Goal: Task Accomplishment & Management: Complete application form

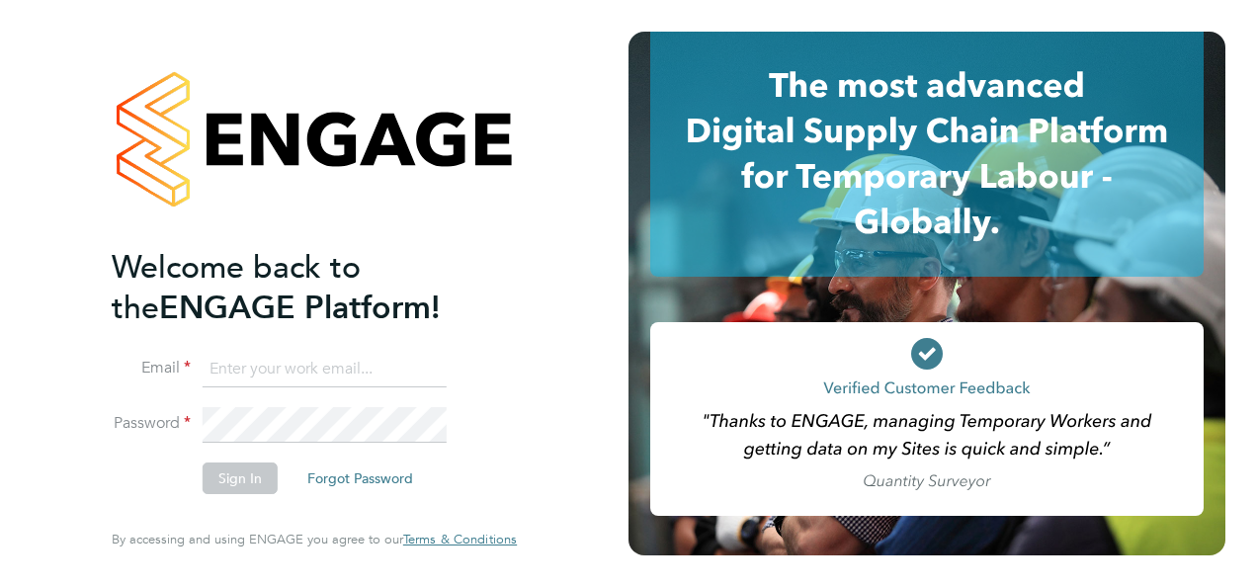
type input "[EMAIL_ADDRESS][DOMAIN_NAME]"
click at [235, 494] on li "Sign In Forgot Password" at bounding box center [305, 488] width 386 height 51
click at [230, 488] on button "Sign In" at bounding box center [240, 479] width 75 height 32
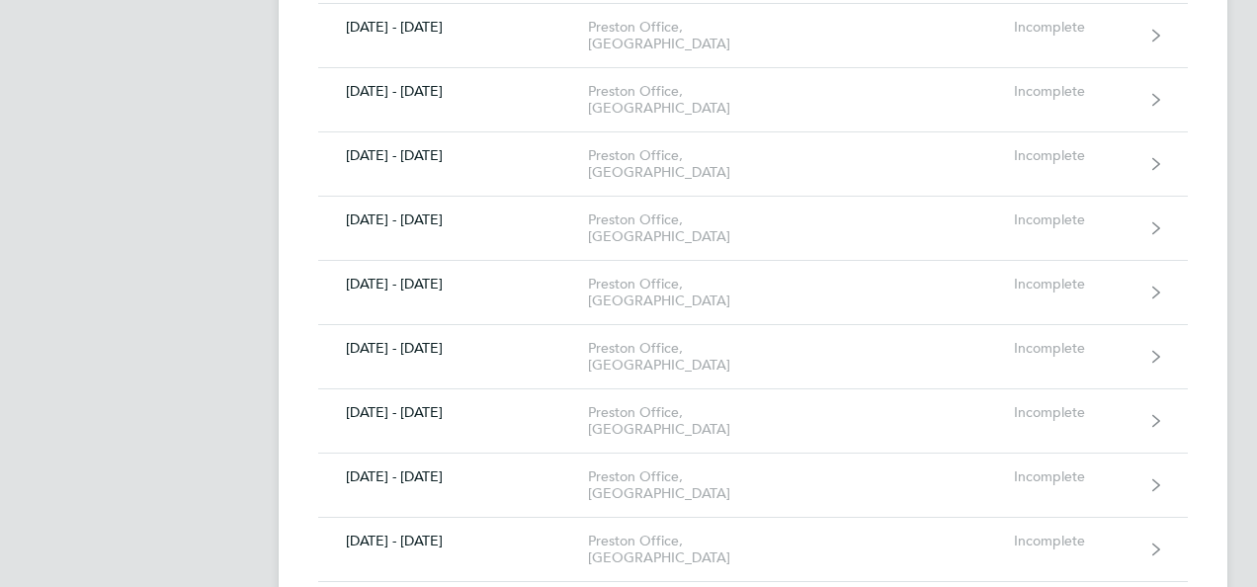
scroll to position [617, 0]
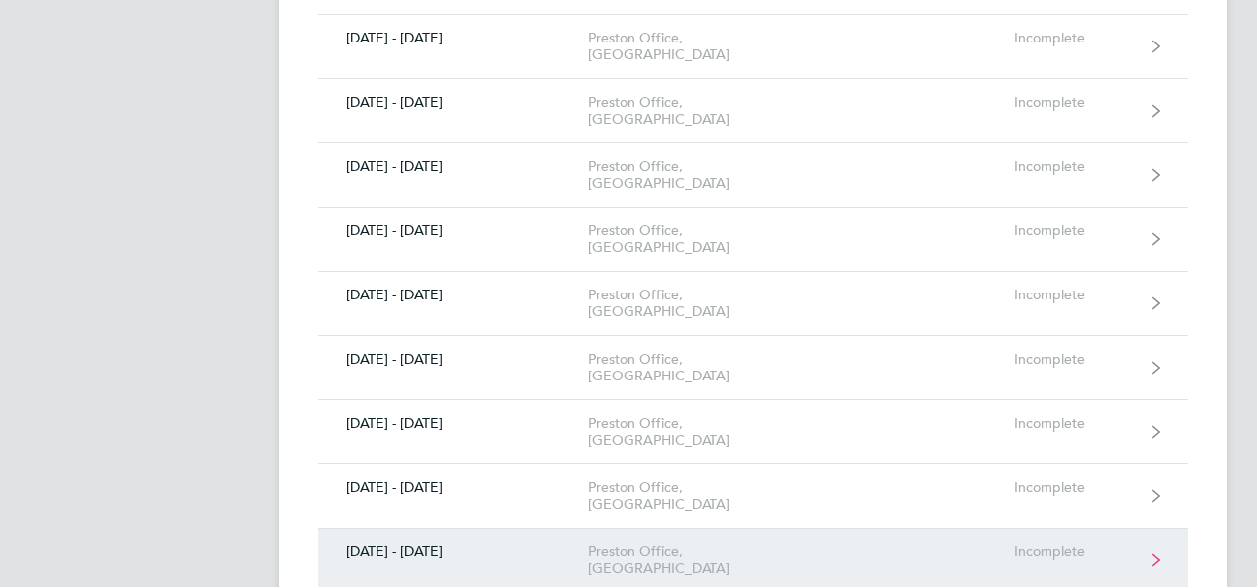
click at [648, 529] on link "[DATE] - [DATE] Preston Office, PO Incomplete" at bounding box center [753, 561] width 870 height 64
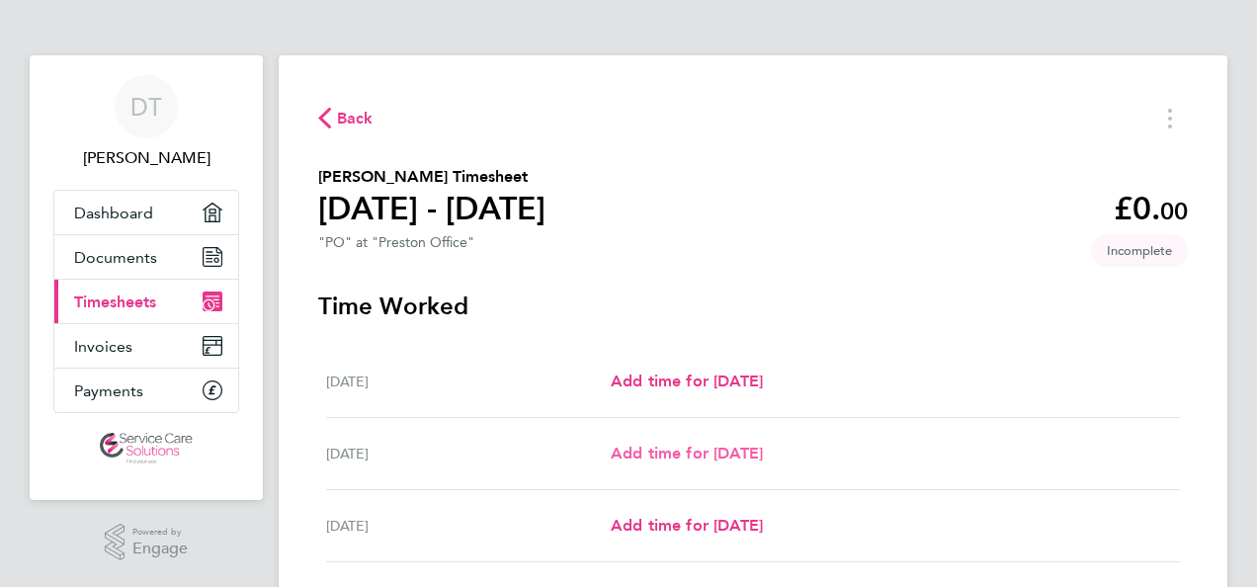
click at [725, 447] on span "Add time for [DATE]" at bounding box center [687, 453] width 152 height 19
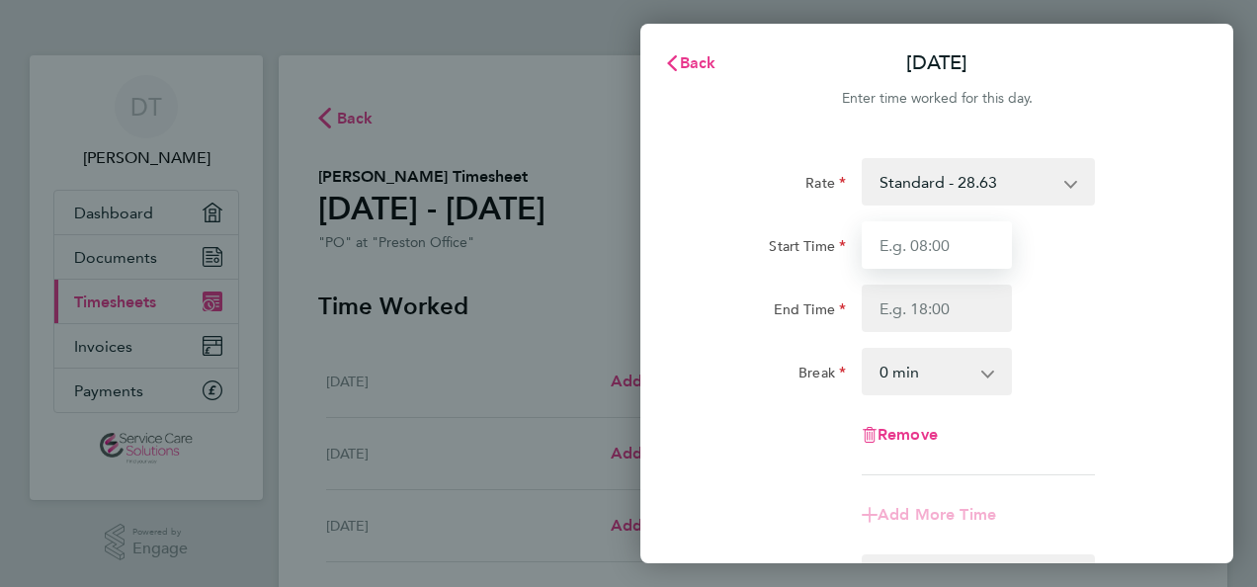
click at [973, 247] on input "Start Time" at bounding box center [937, 244] width 150 height 47
type input "09:00"
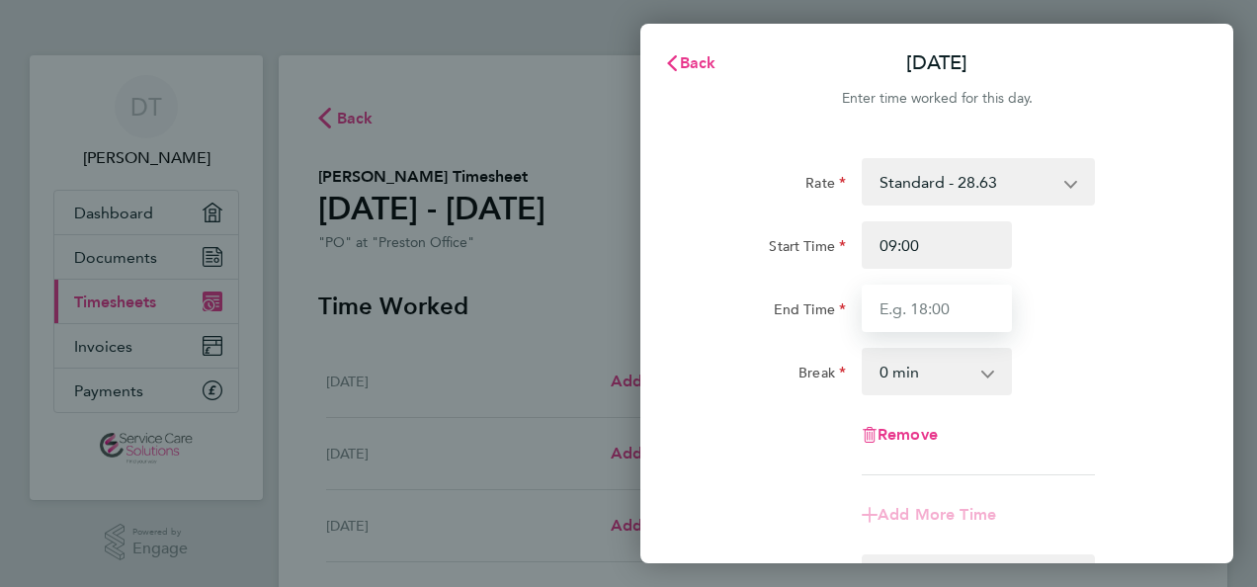
click at [959, 306] on input "End Time" at bounding box center [937, 308] width 150 height 47
type input "17:00"
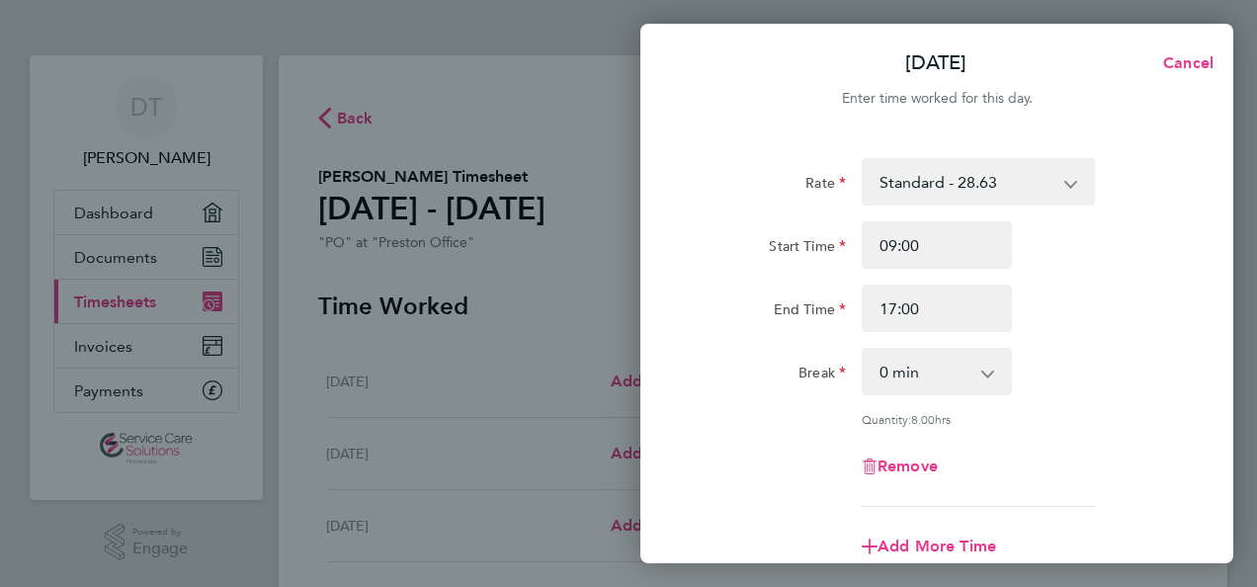
click at [988, 372] on app-icon-cross-button at bounding box center [999, 371] width 24 height 43
click at [906, 371] on select "0 min 15 min 30 min 45 min 60 min 75 min 90 min" at bounding box center [925, 371] width 123 height 43
select select "30"
click at [864, 350] on select "0 min 15 min 30 min 45 min 60 min 75 min 90 min" at bounding box center [925, 371] width 123 height 43
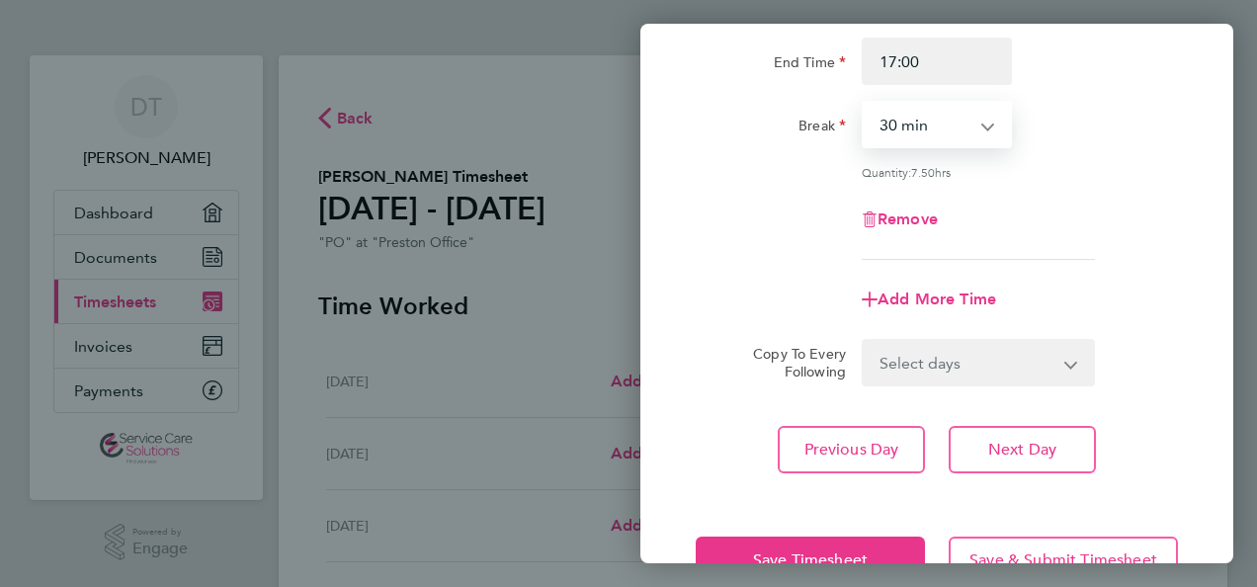
scroll to position [248, 0]
click at [908, 539] on button "Save Timesheet" at bounding box center [810, 559] width 229 height 47
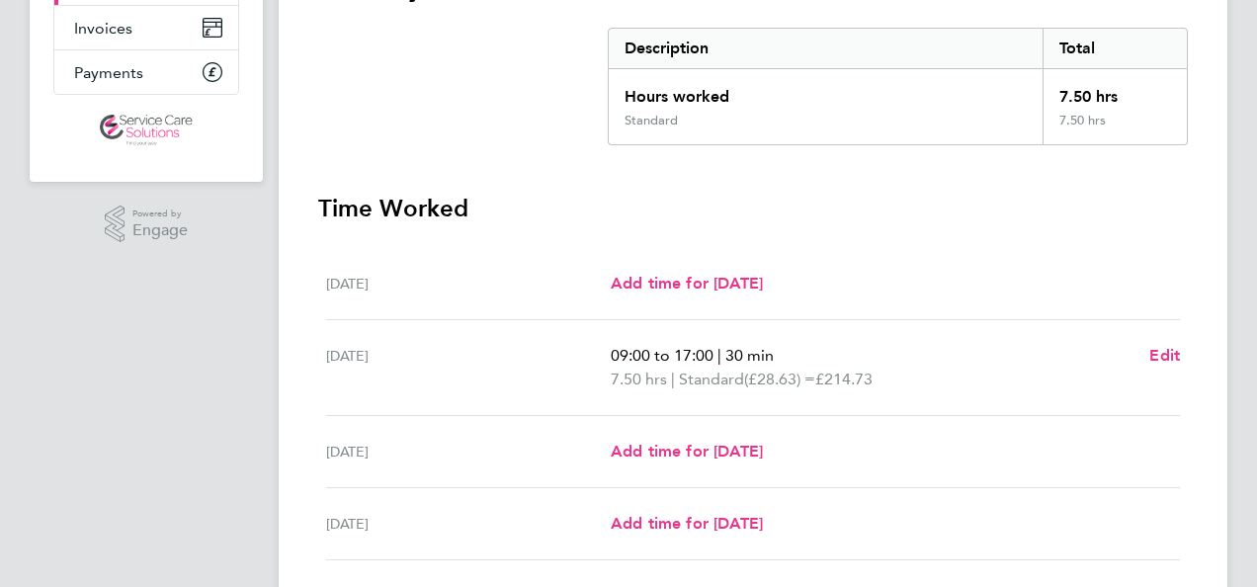
scroll to position [320, 0]
click at [698, 451] on span "Add time for [DATE]" at bounding box center [687, 449] width 152 height 19
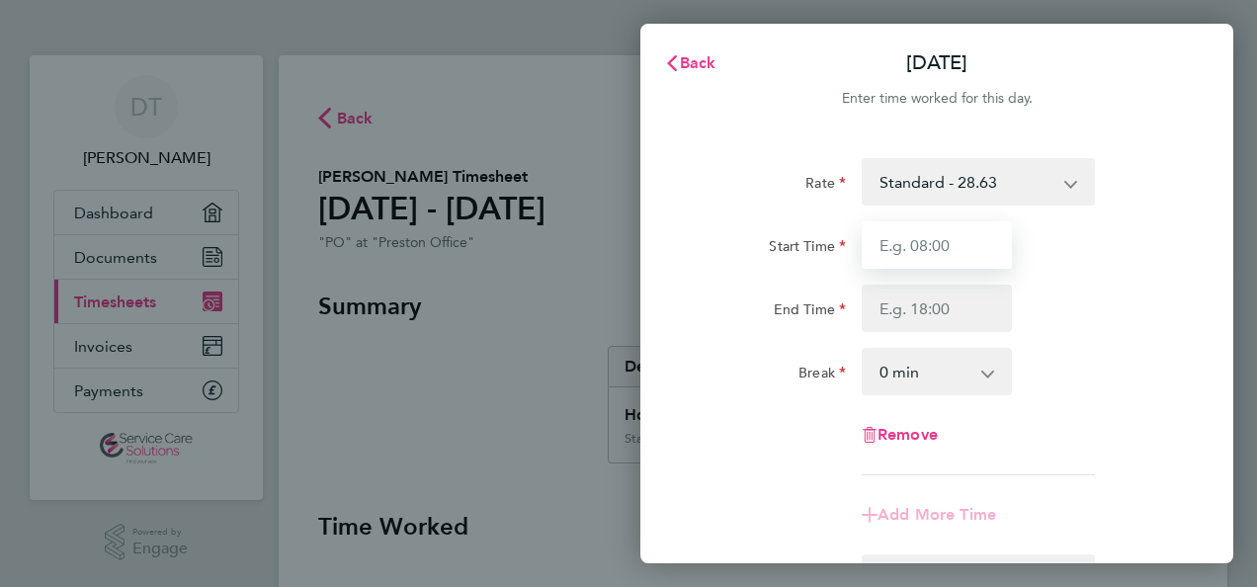
click at [950, 247] on input "Start Time" at bounding box center [937, 244] width 150 height 47
type input "09:00"
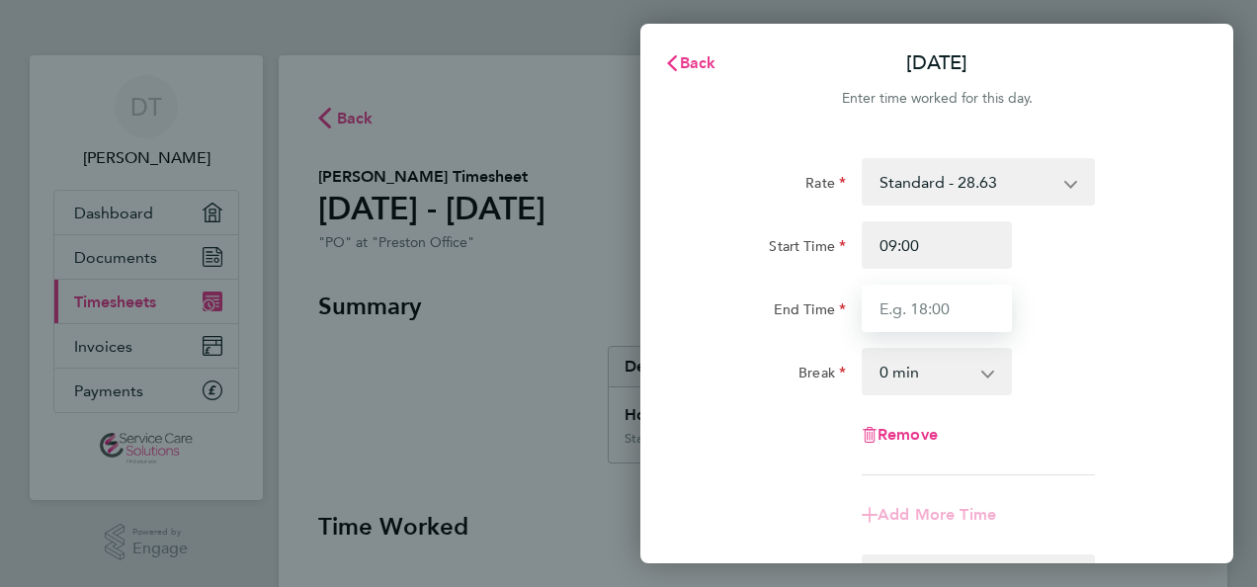
type input "17:00"
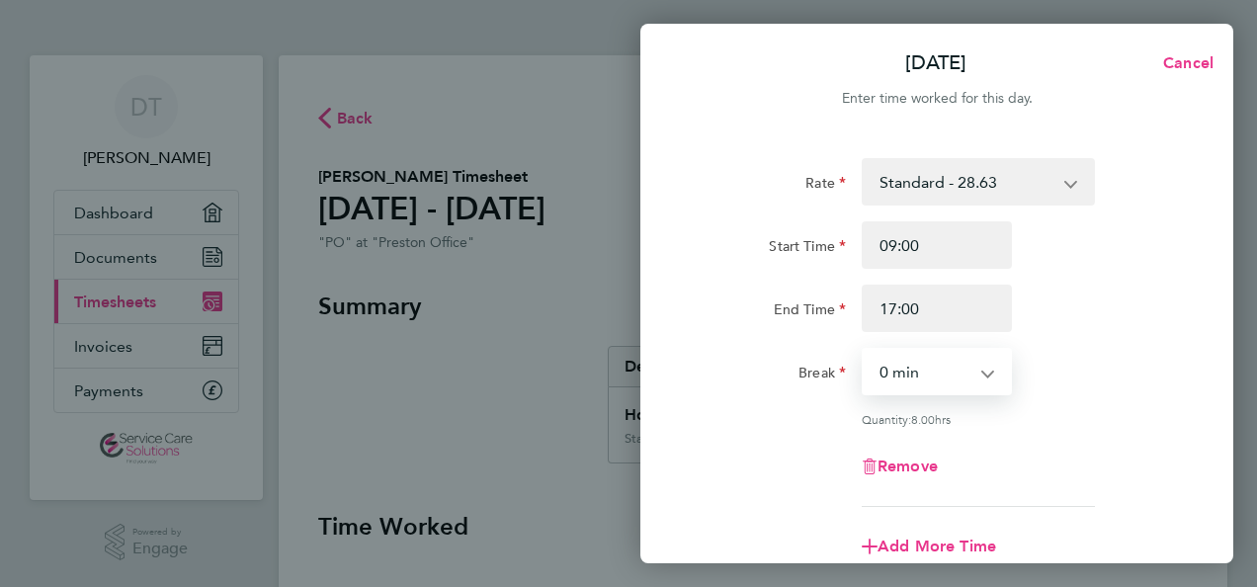
click at [891, 374] on select "0 min 15 min 30 min 45 min 60 min 75 min 90 min" at bounding box center [925, 371] width 123 height 43
select select "30"
click at [864, 350] on select "0 min 15 min 30 min 45 min 60 min 75 min 90 min" at bounding box center [925, 371] width 123 height 43
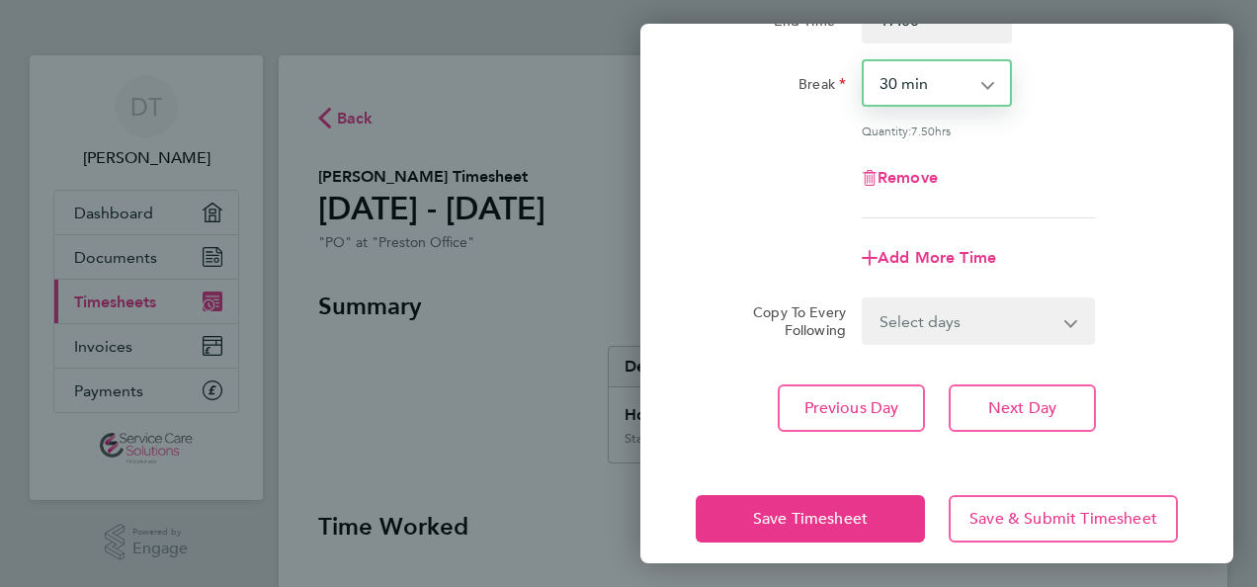
scroll to position [305, 0]
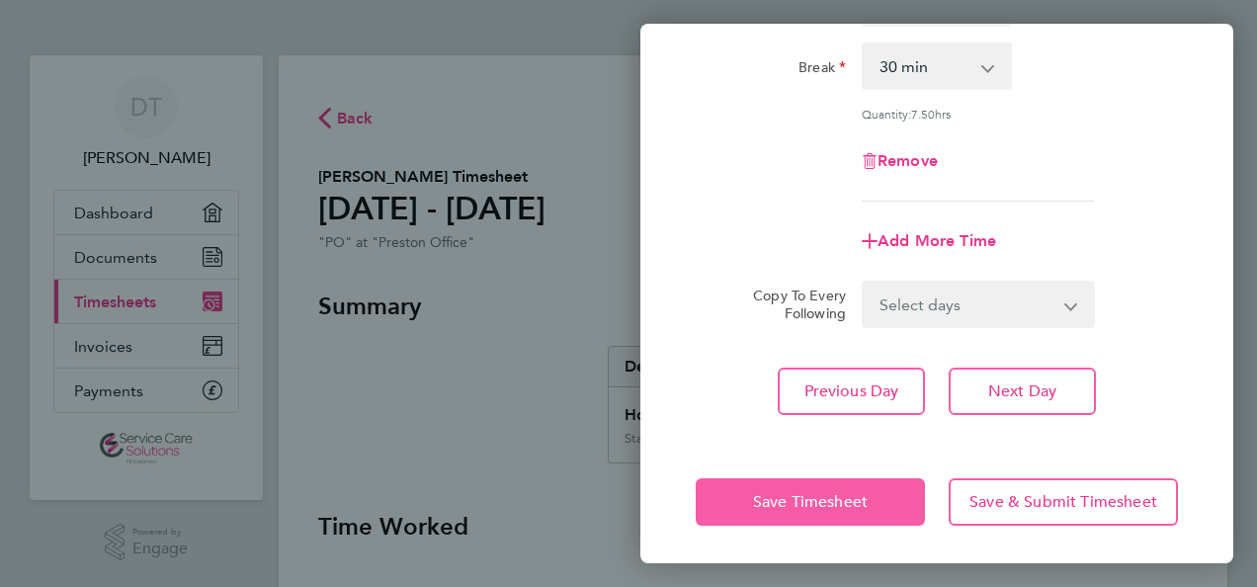
click at [888, 495] on button "Save Timesheet" at bounding box center [810, 501] width 229 height 47
